Goal: Obtain resource: Download file/media

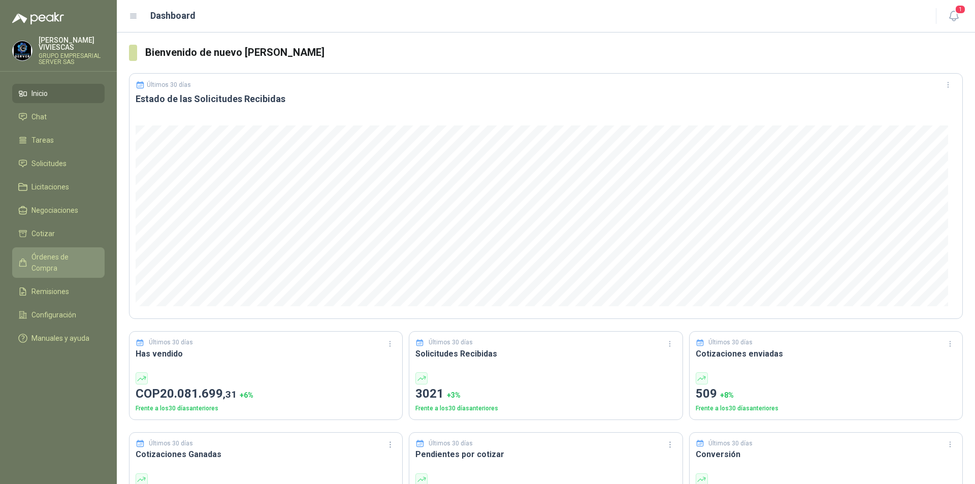
click at [50, 257] on span "Órdenes de Compra" at bounding box center [62, 262] width 63 height 22
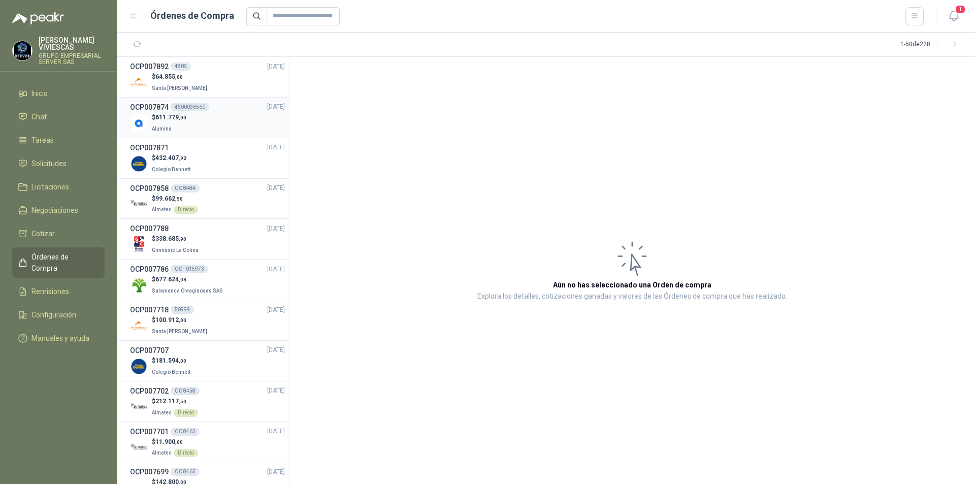
click at [211, 115] on div "$ 611.779 ,00 Alumina" at bounding box center [207, 123] width 155 height 21
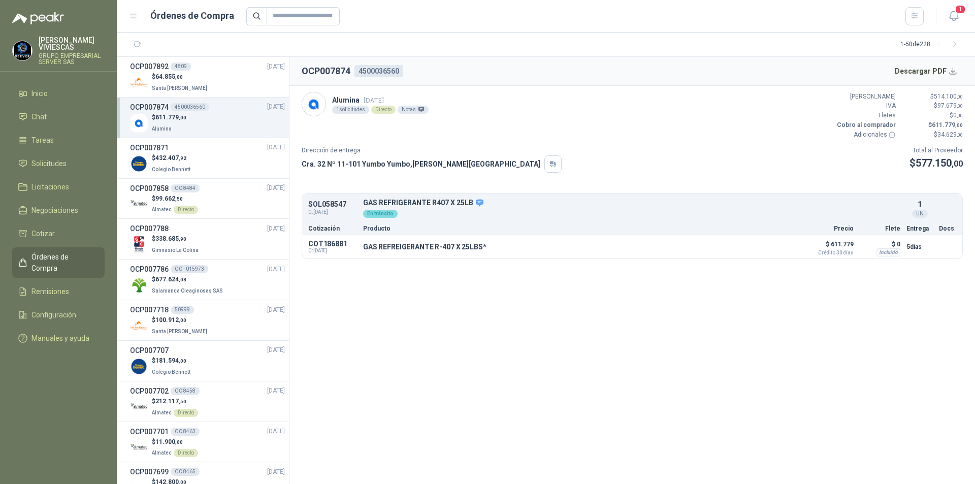
click at [211, 115] on div "$ 611.779 ,00 Alumina" at bounding box center [207, 123] width 155 height 21
click at [949, 72] on button "Descargar PDF" at bounding box center [926, 71] width 74 height 20
